Goal: Book appointment/travel/reservation

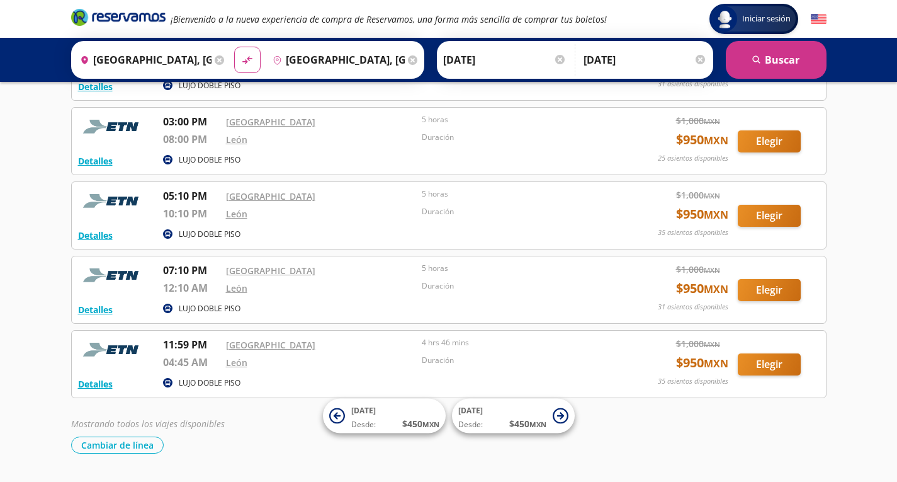
scroll to position [969, 0]
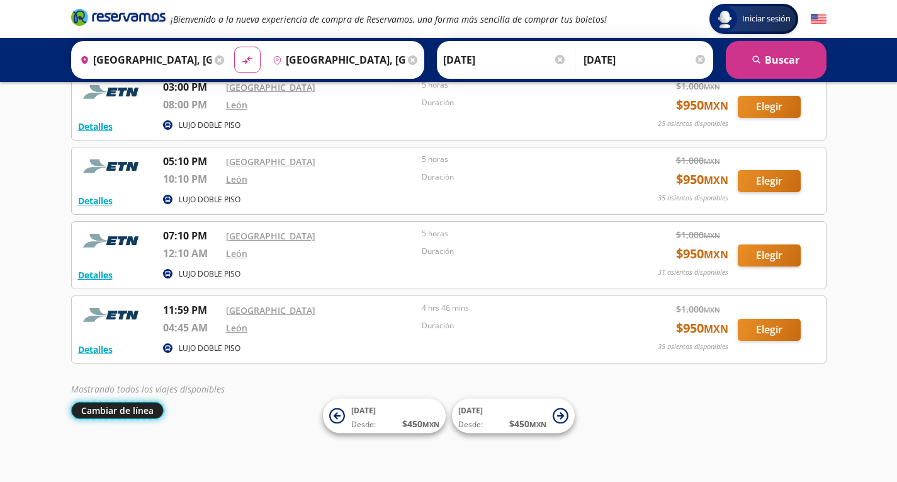
click at [132, 411] on button "Cambiar de línea" at bounding box center [117, 410] width 93 height 17
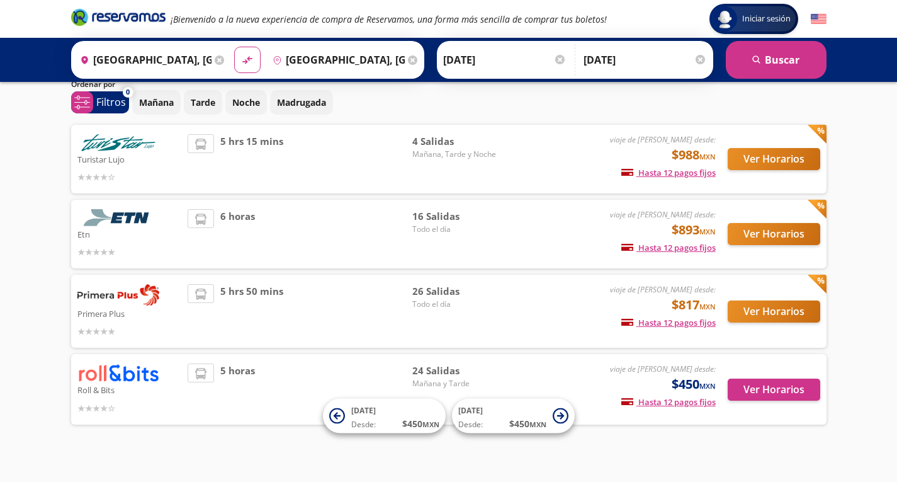
scroll to position [60, 0]
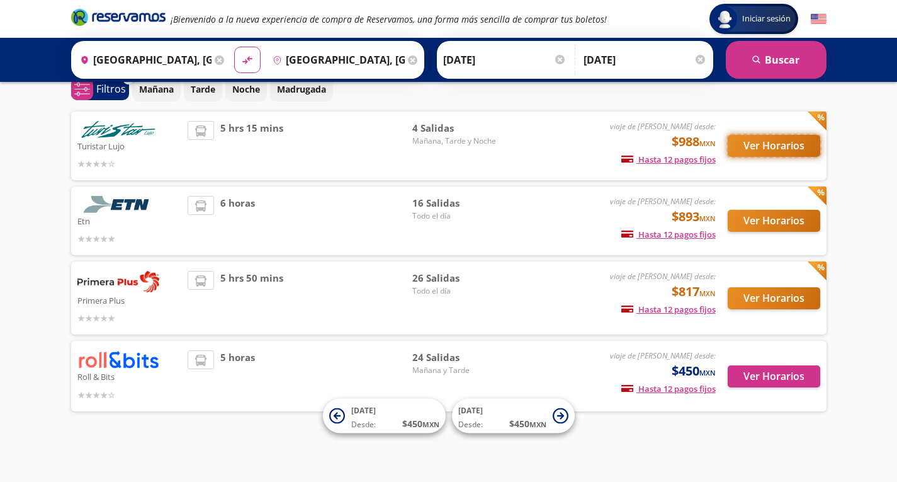
click at [781, 142] on button "Ver Horarios" at bounding box center [774, 146] width 93 height 22
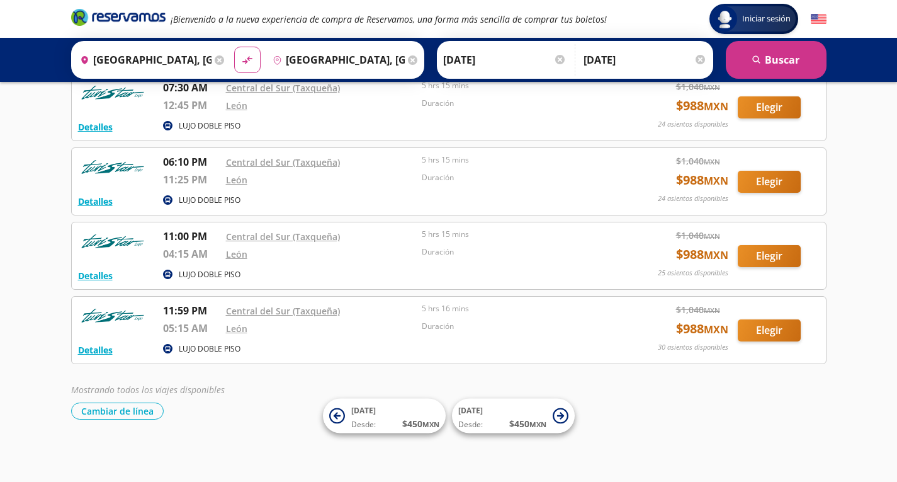
scroll to position [78, 0]
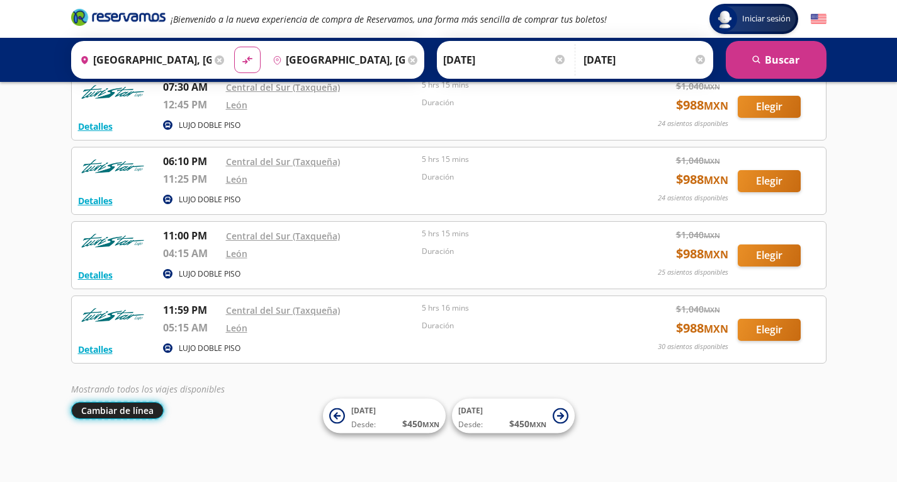
click at [118, 413] on button "Cambiar de línea" at bounding box center [117, 410] width 93 height 17
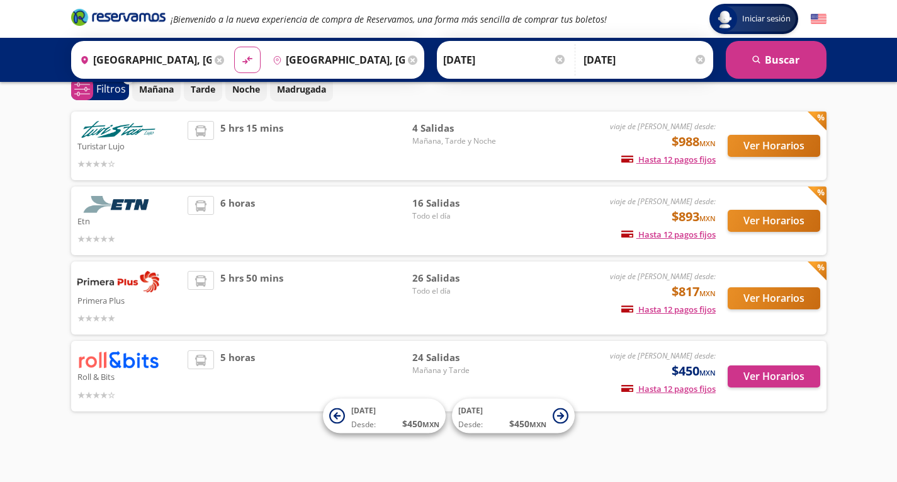
scroll to position [60, 0]
click at [774, 295] on button "Ver Horarios" at bounding box center [774, 298] width 93 height 22
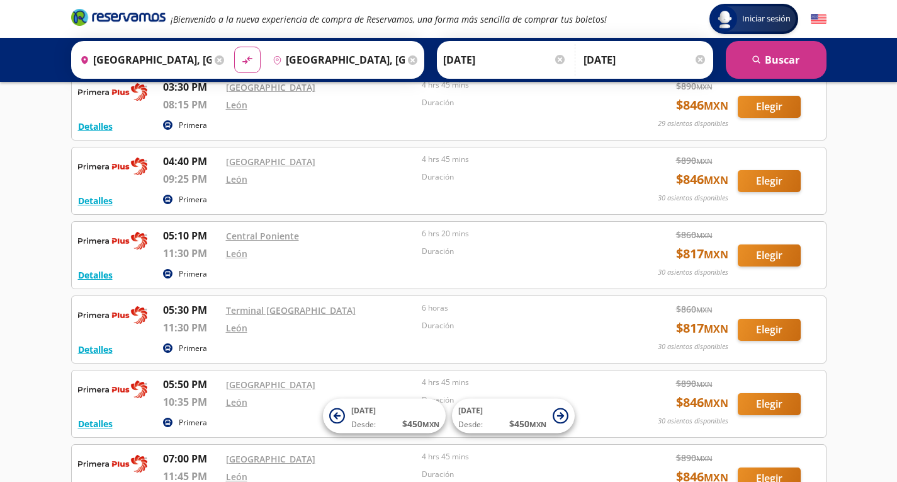
scroll to position [1707, 0]
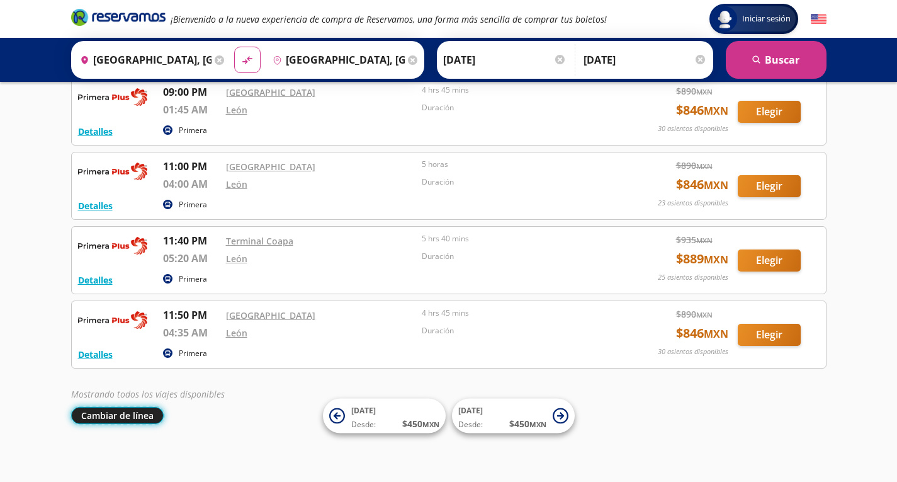
click at [138, 416] on button "Cambiar de línea" at bounding box center [117, 415] width 93 height 17
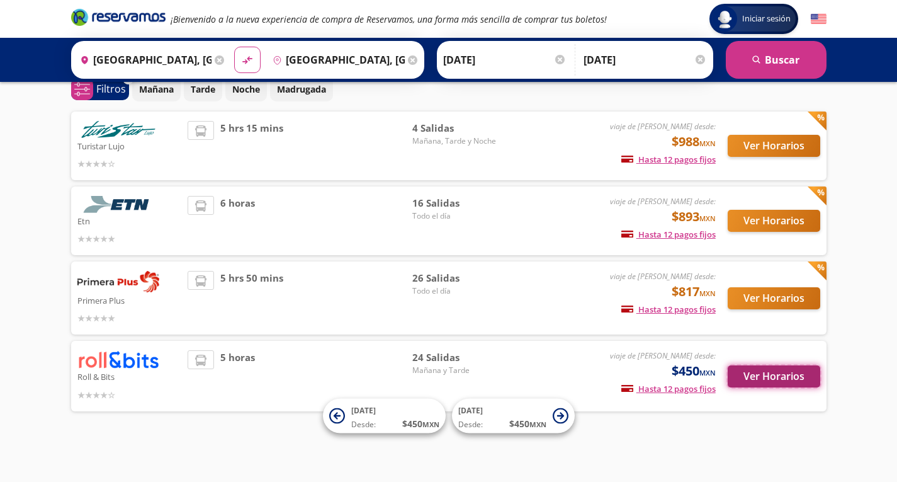
click at [762, 376] on button "Ver Horarios" at bounding box center [774, 376] width 93 height 22
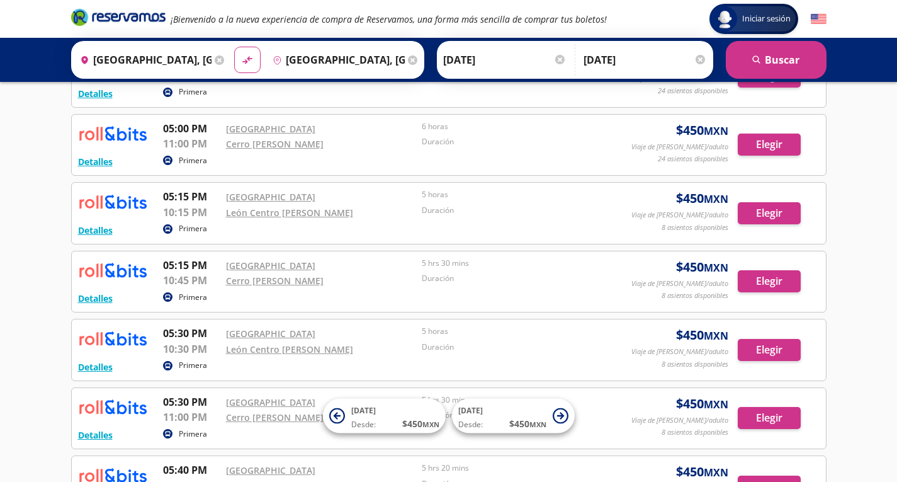
scroll to position [1420, 0]
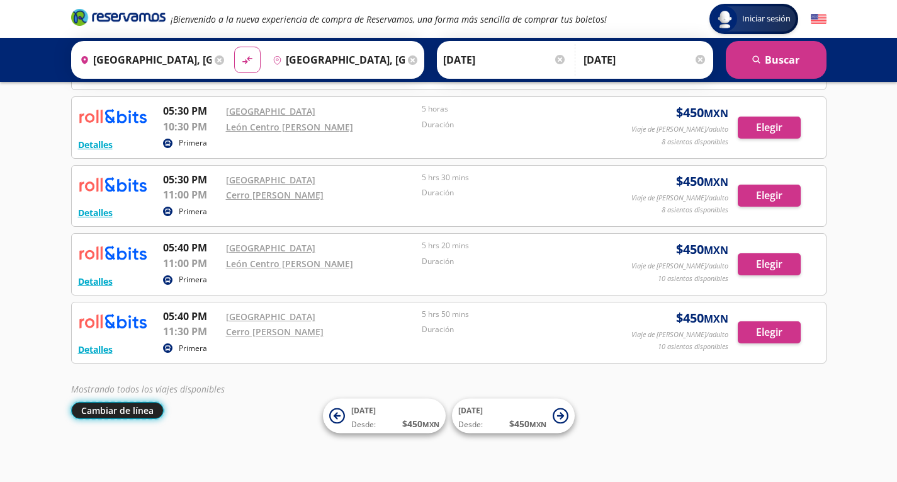
click at [130, 409] on button "Cambiar de línea" at bounding box center [117, 410] width 93 height 17
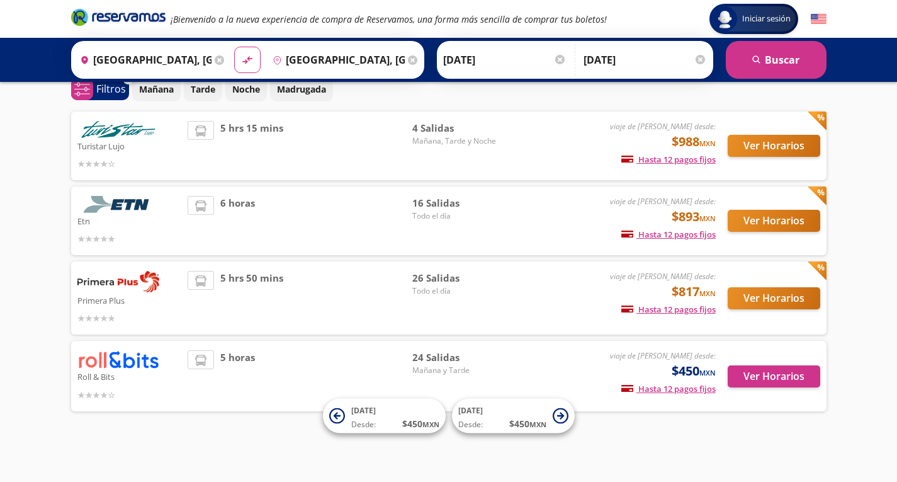
scroll to position [60, 0]
click at [753, 222] on button "Ver Horarios" at bounding box center [774, 221] width 93 height 22
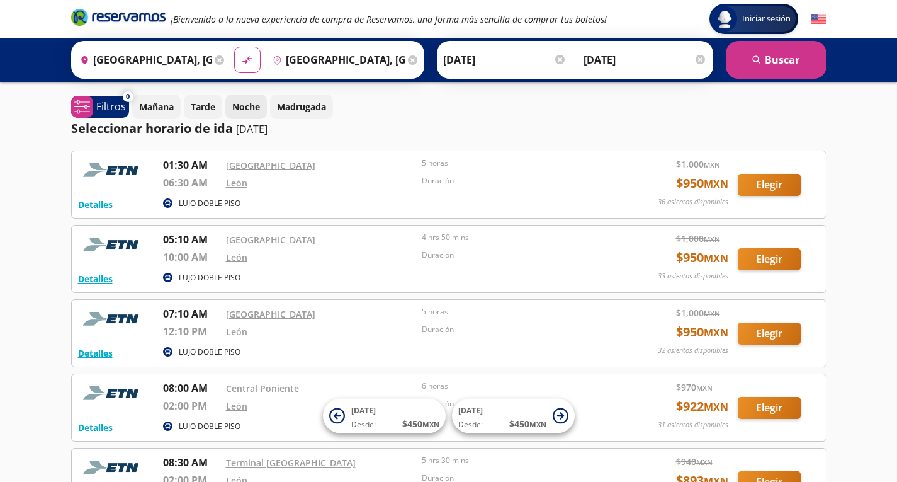
click at [247, 106] on p "Noche" at bounding box center [246, 106] width 28 height 13
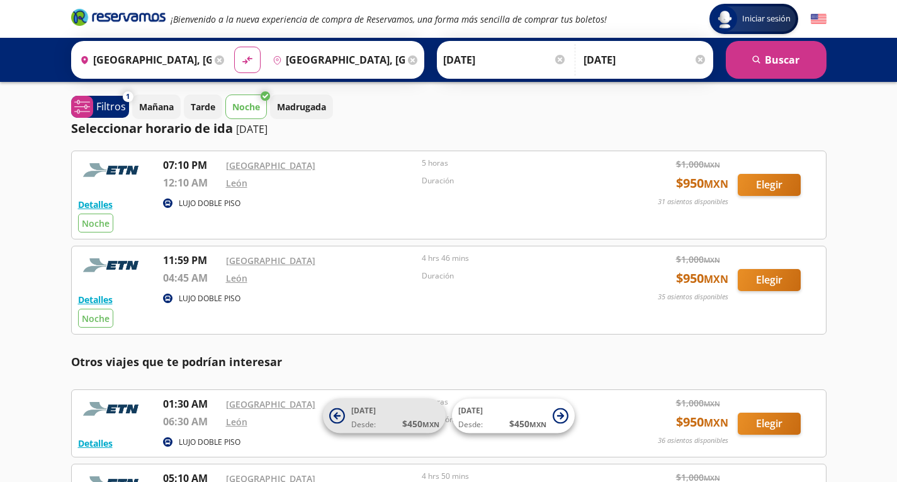
click at [356, 412] on span "[DATE]" at bounding box center [363, 410] width 25 height 11
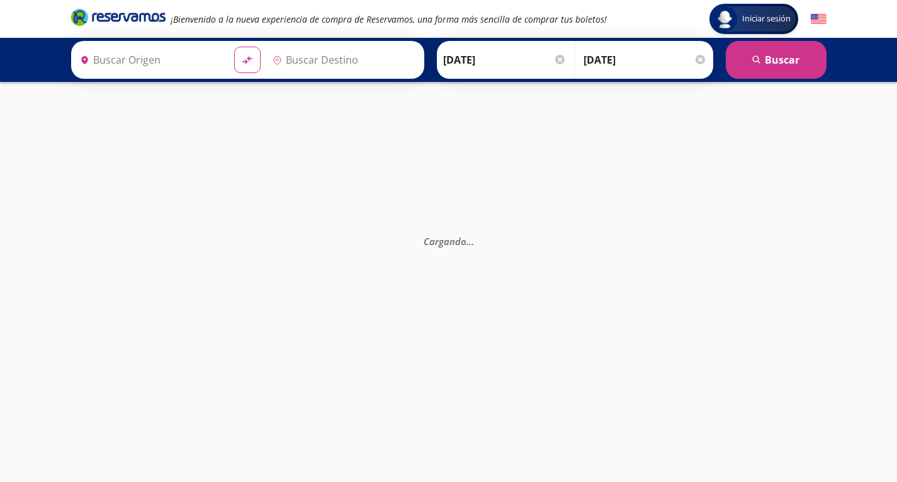
type input "[GEOGRAPHIC_DATA], [GEOGRAPHIC_DATA]"
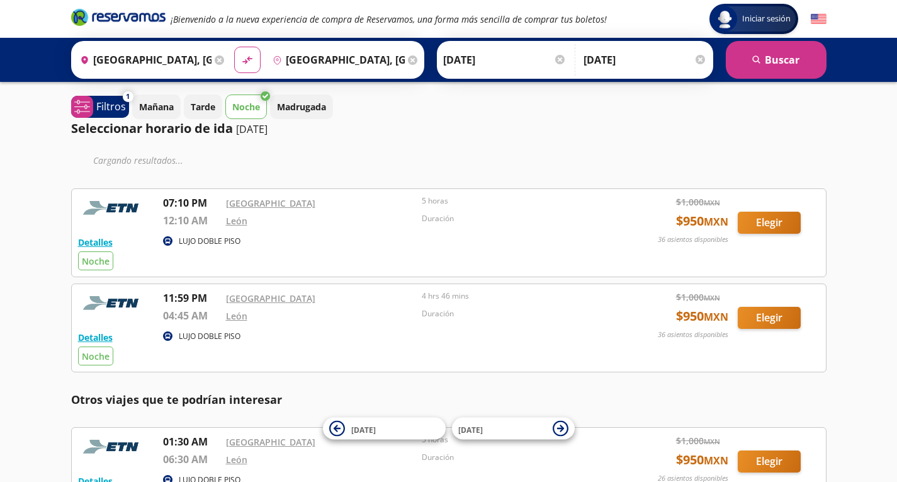
click at [560, 60] on div at bounding box center [559, 59] width 9 height 9
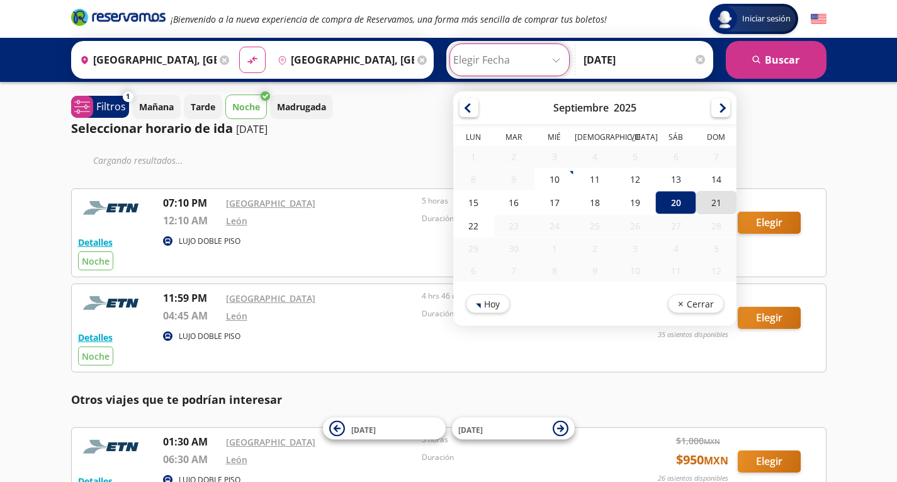
click at [713, 201] on div "21" at bounding box center [716, 202] width 40 height 23
type input "[DATE]"
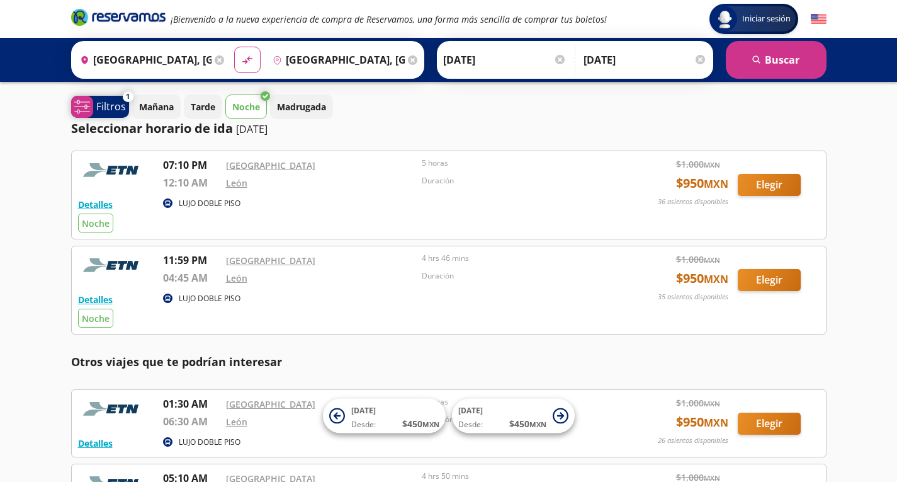
click at [117, 102] on p "Filtros" at bounding box center [111, 106] width 30 height 15
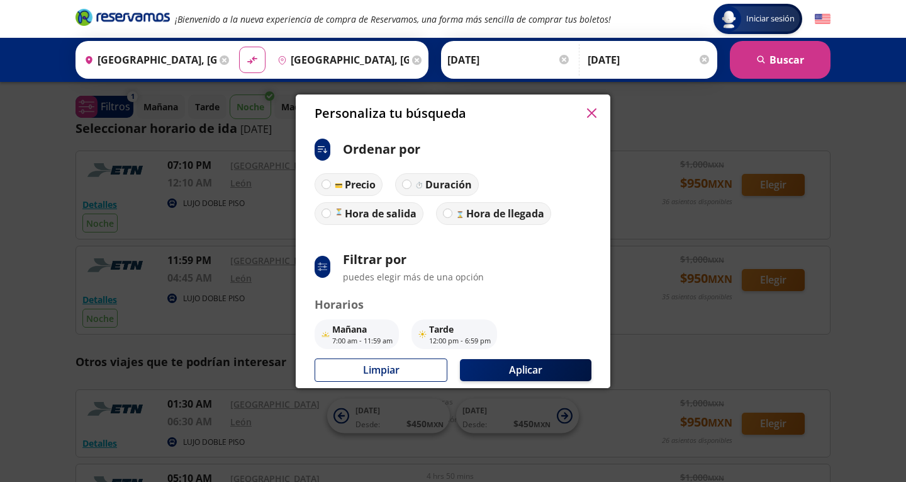
click at [594, 109] on icon "button" at bounding box center [591, 112] width 9 height 9
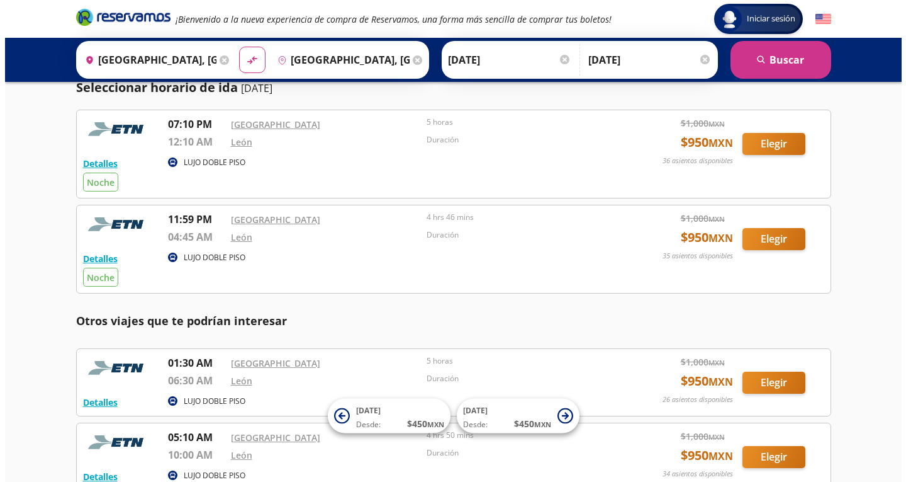
scroll to position [63, 0]
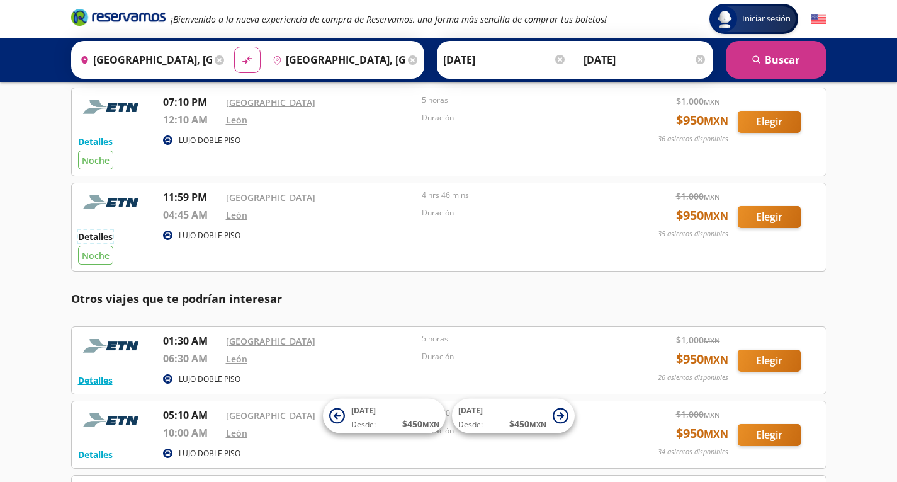
click at [100, 235] on button "Detalles" at bounding box center [95, 236] width 35 height 13
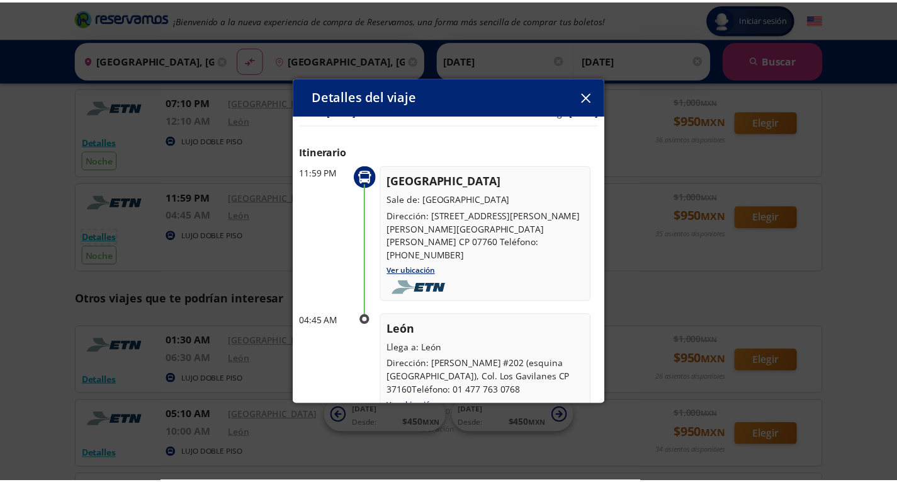
scroll to position [0, 0]
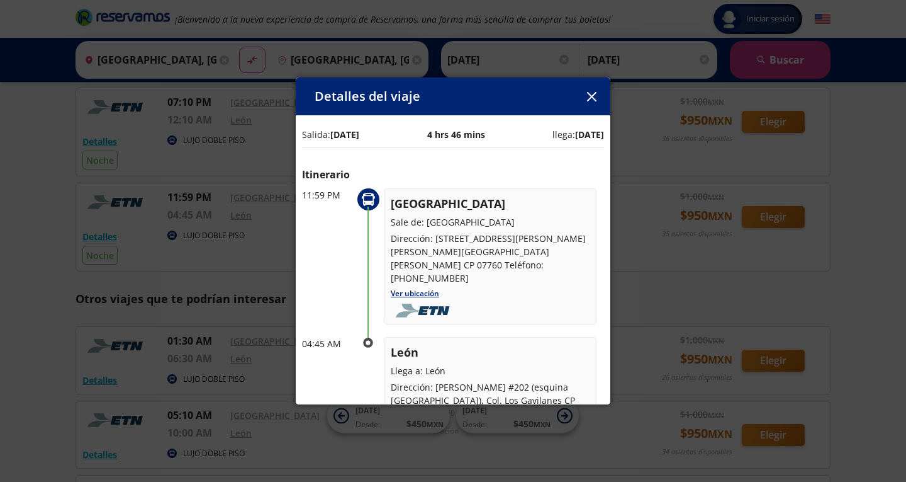
click at [590, 97] on icon "button" at bounding box center [591, 96] width 9 height 9
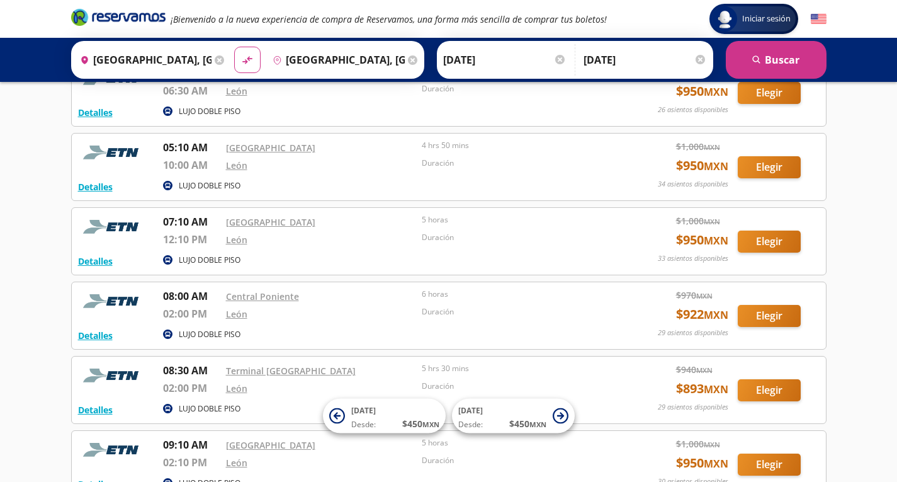
scroll to position [378, 0]
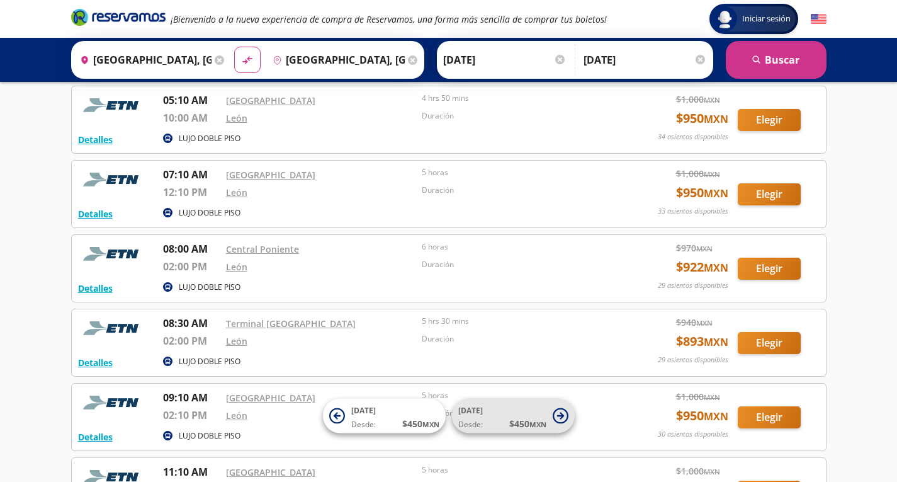
click at [557, 413] on icon at bounding box center [561, 416] width 16 height 16
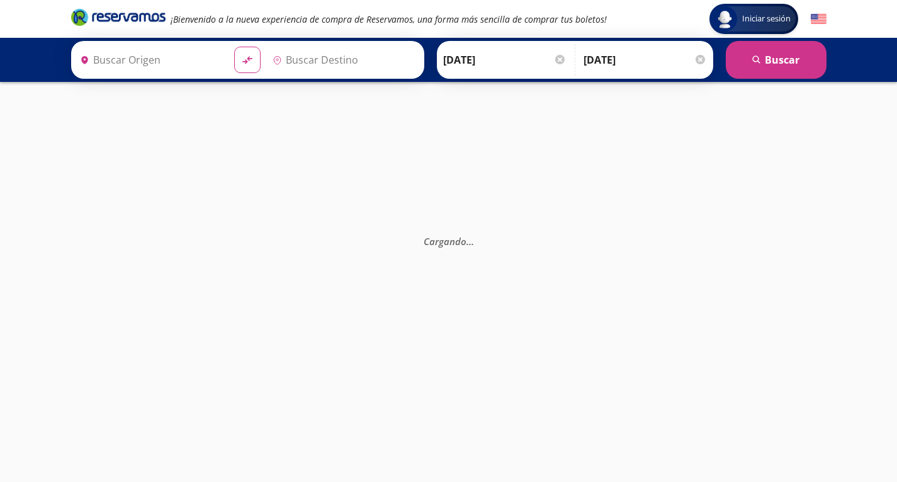
type input "[GEOGRAPHIC_DATA], [GEOGRAPHIC_DATA]"
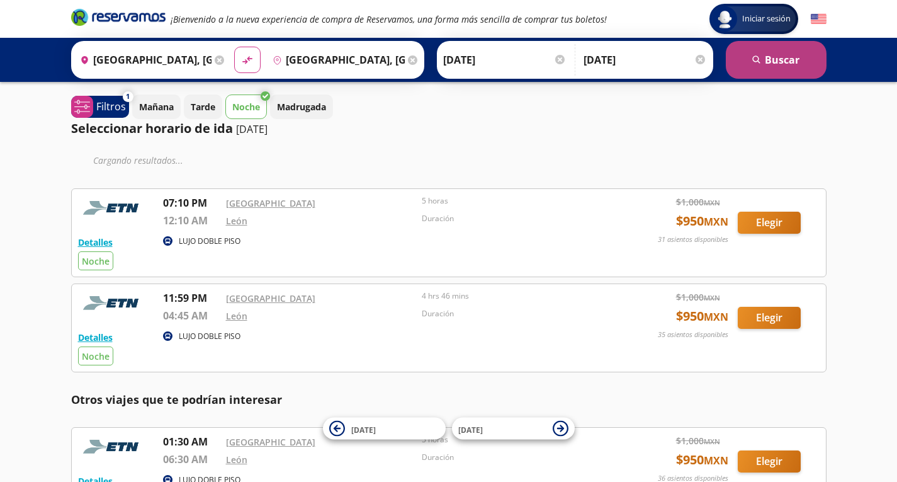
click at [784, 62] on button "search [GEOGRAPHIC_DATA]" at bounding box center [776, 60] width 101 height 38
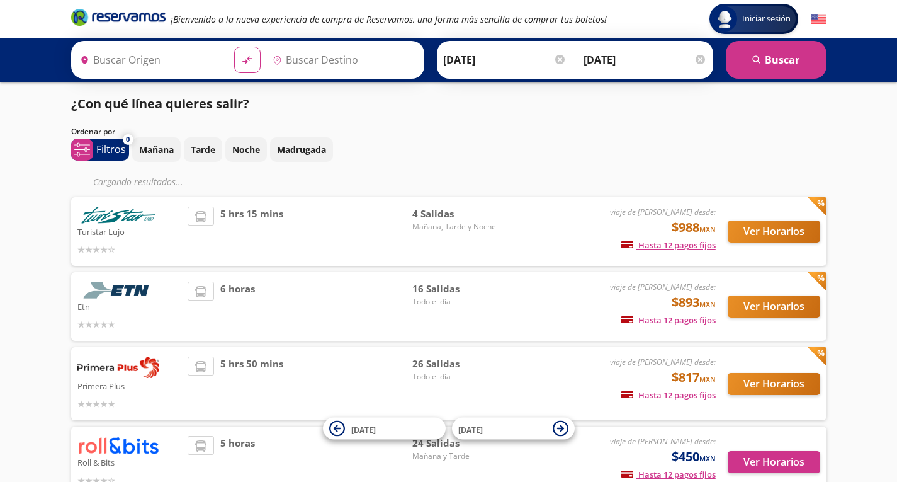
type input "[GEOGRAPHIC_DATA], [GEOGRAPHIC_DATA]"
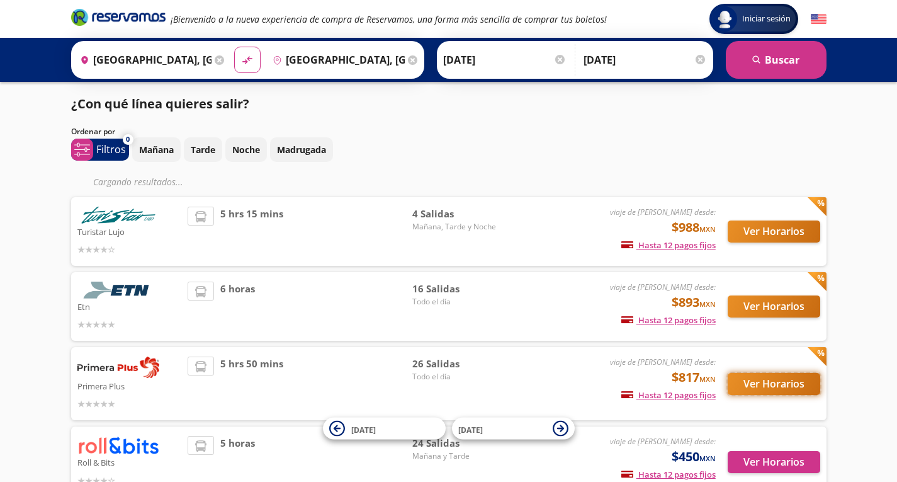
click at [775, 381] on button "Ver Horarios" at bounding box center [774, 384] width 93 height 22
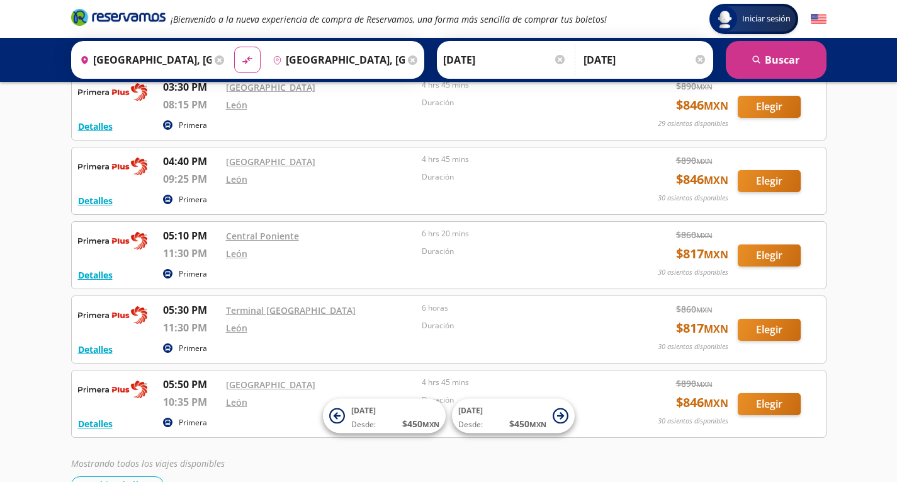
scroll to position [1864, 0]
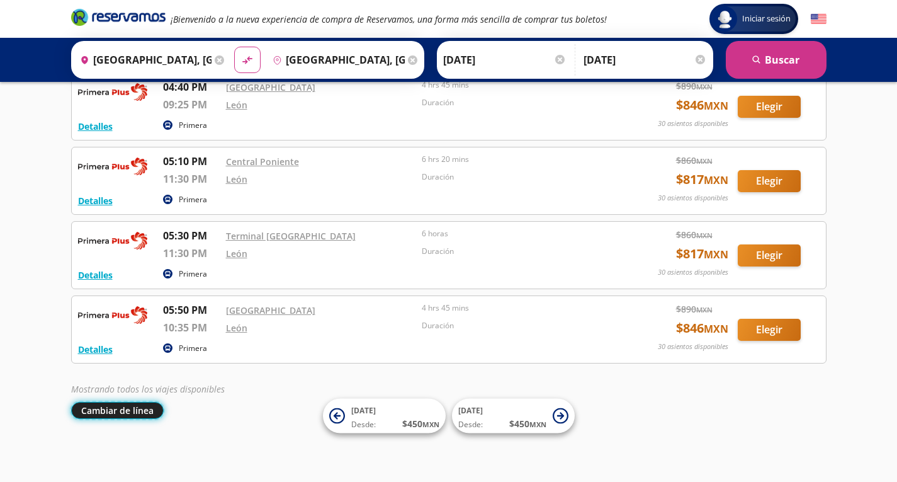
click at [134, 410] on button "Cambiar de línea" at bounding box center [117, 410] width 93 height 17
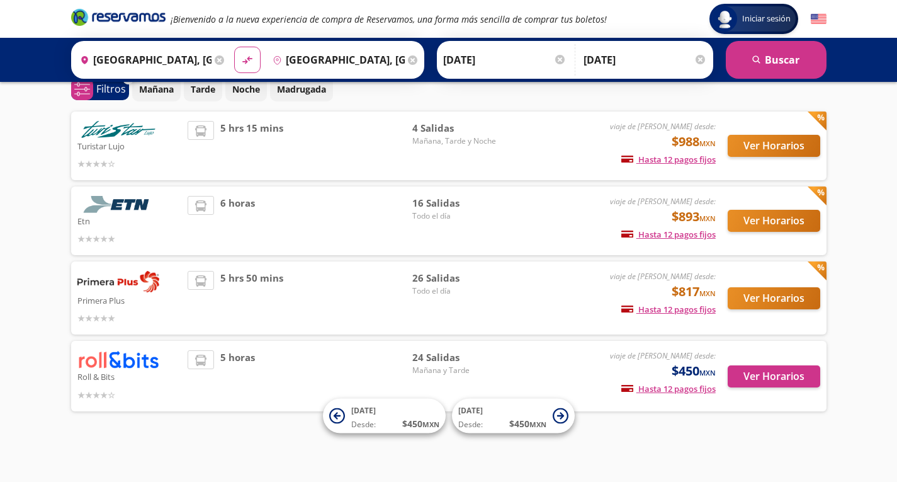
scroll to position [60, 0]
click at [777, 221] on button "Ver Horarios" at bounding box center [774, 221] width 93 height 22
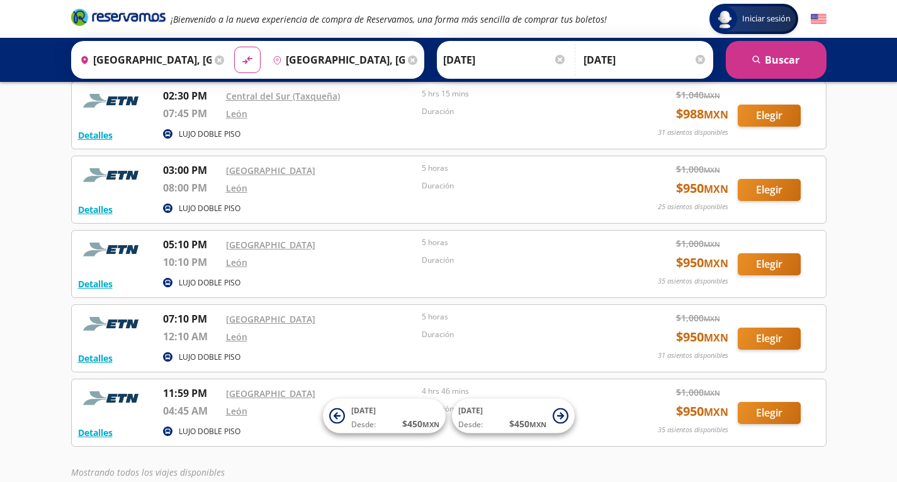
scroll to position [969, 0]
